Goal: Information Seeking & Learning: Find specific page/section

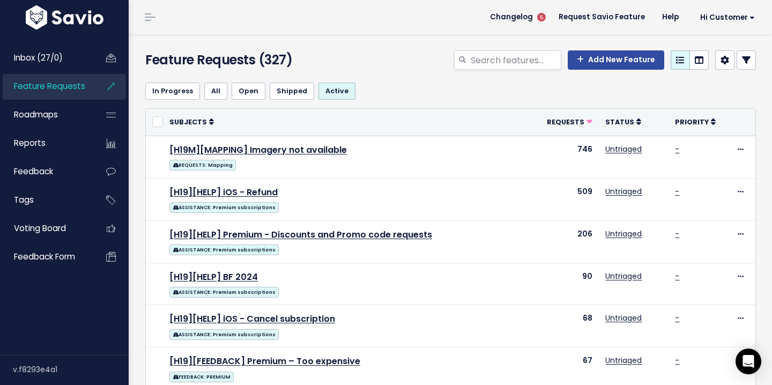
click at [82, 59] on link "Inbox (27/0)" at bounding box center [46, 58] width 86 height 25
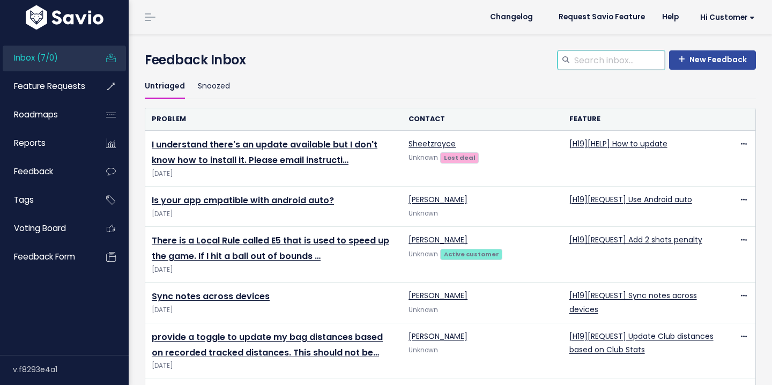
click at [580, 64] on input "search" at bounding box center [619, 59] width 92 height 19
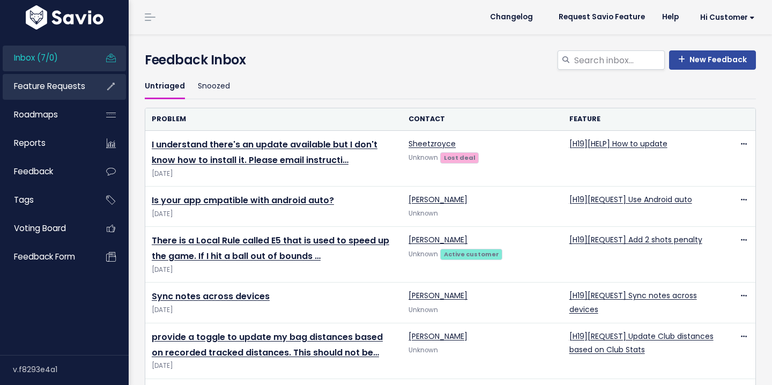
click at [76, 98] on link "Feature Requests" at bounding box center [46, 86] width 86 height 25
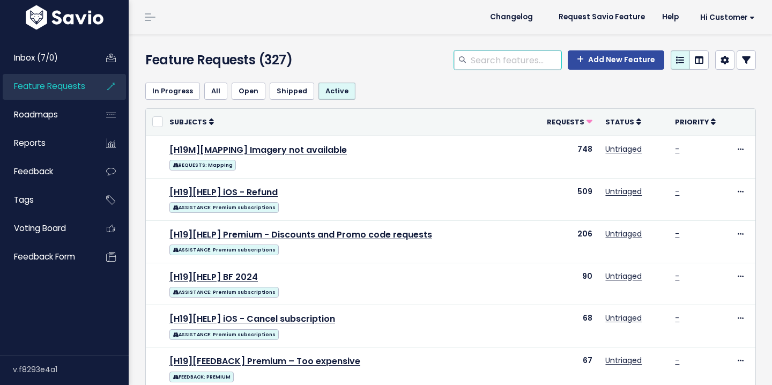
click at [506, 58] on input "search" at bounding box center [516, 59] width 92 height 19
type input "schedule"
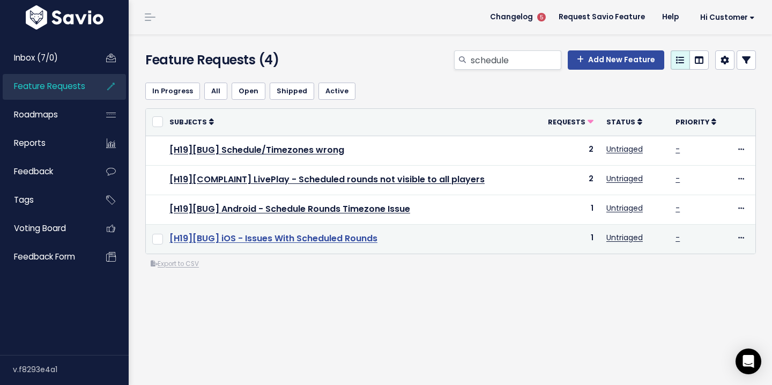
click at [304, 237] on link "[H19][BUG] iOS - Issues With Scheduled Rounds" at bounding box center [273, 238] width 208 height 12
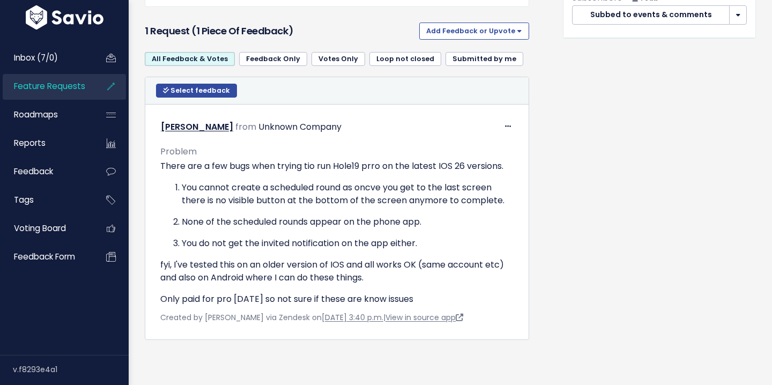
scroll to position [495, 0]
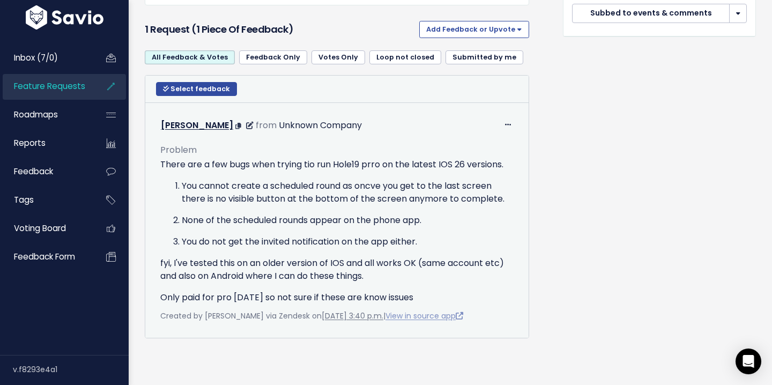
click at [444, 317] on link "View in source app" at bounding box center [425, 316] width 78 height 11
